Goal: Task Accomplishment & Management: Manage account settings

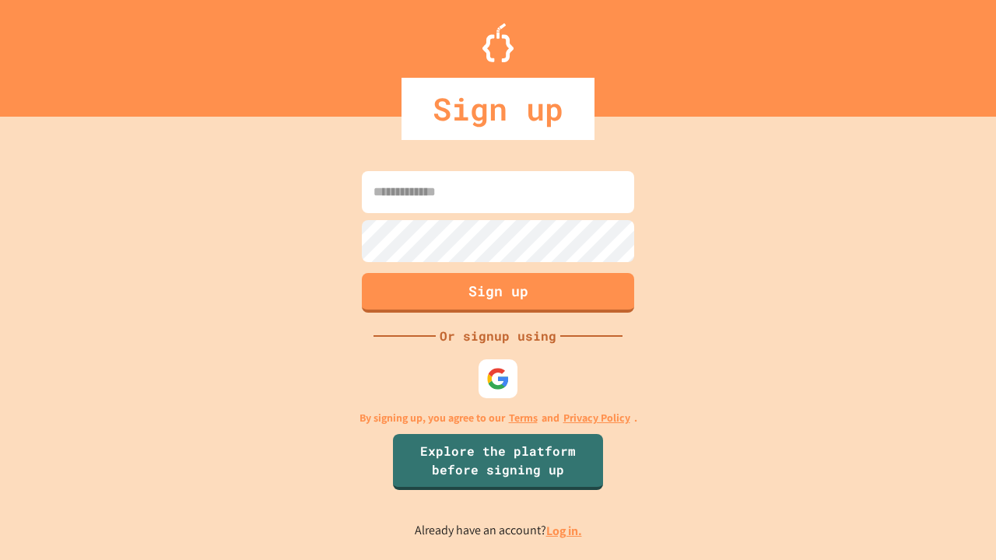
click at [565, 531] on link "Log in." at bounding box center [564, 531] width 36 height 16
